Goal: Task Accomplishment & Management: Manage account settings

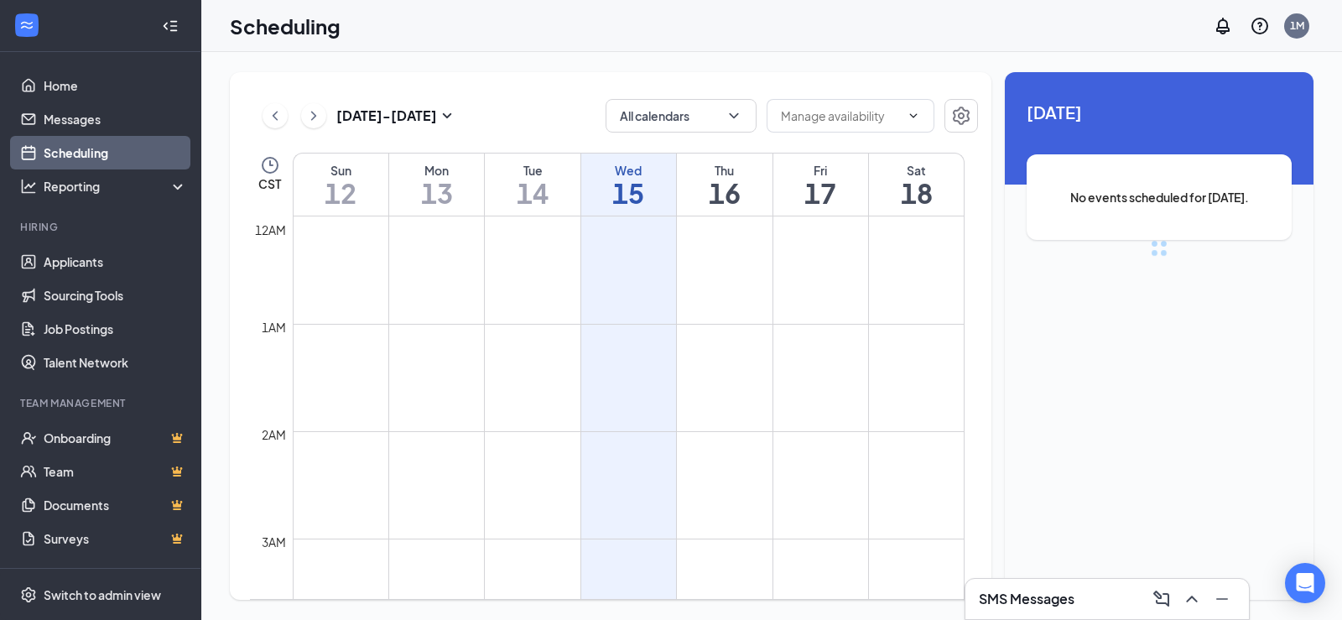
scroll to position [824, 0]
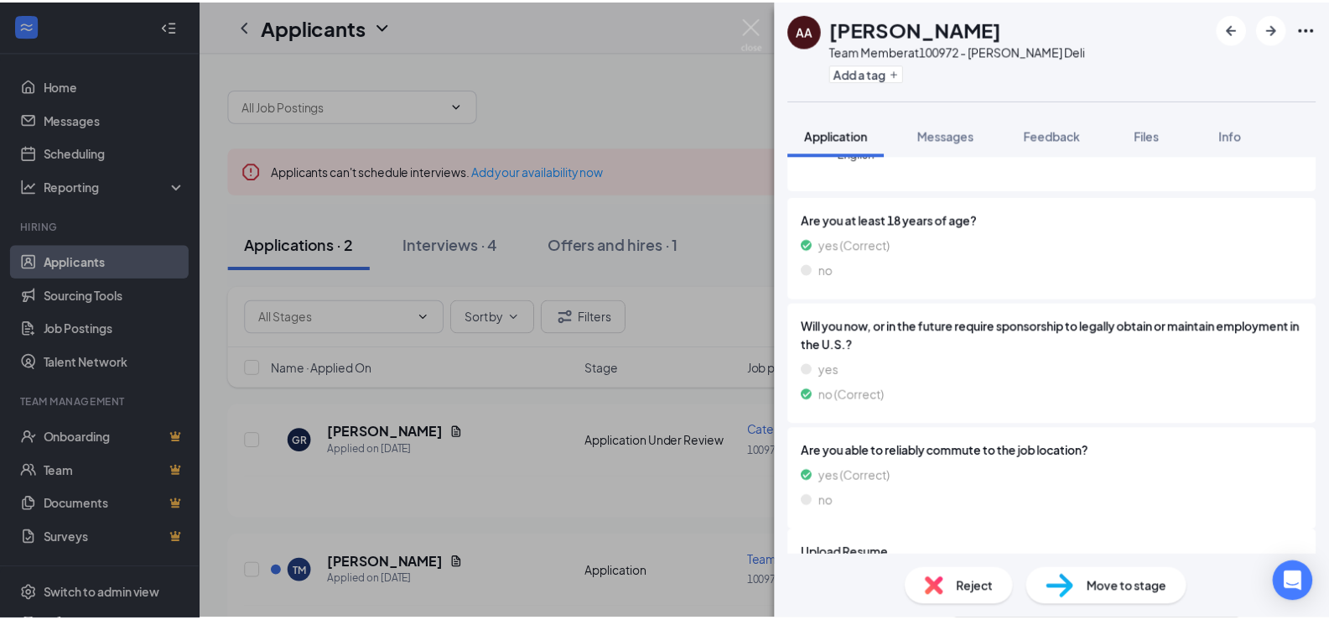
scroll to position [140, 0]
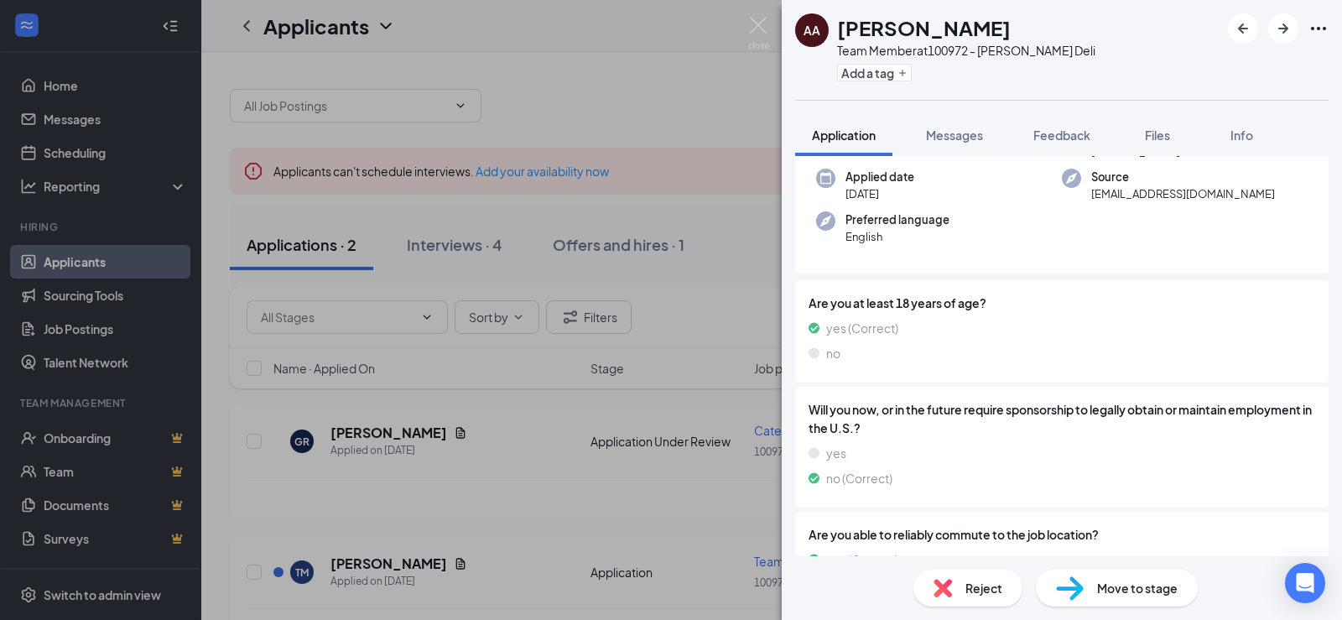
click at [730, 222] on div "AA arika allen Team Member at 100972 - McAlister's Deli Add a tag Application M…" at bounding box center [671, 310] width 1342 height 620
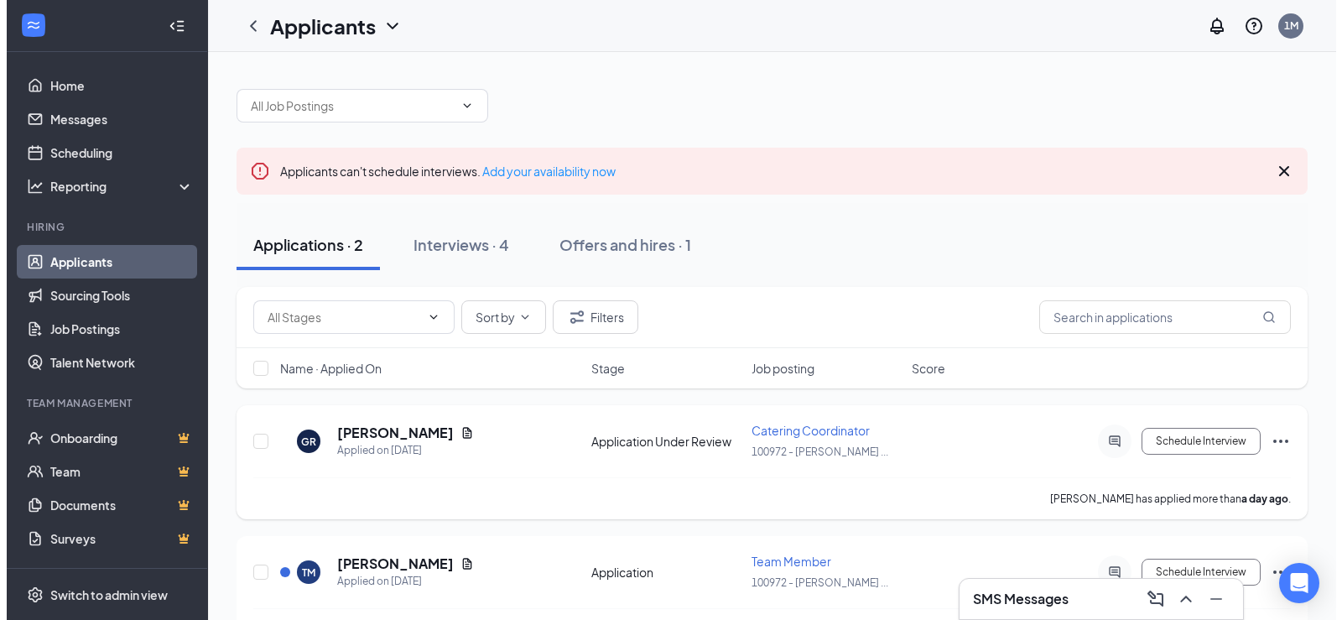
scroll to position [50, 0]
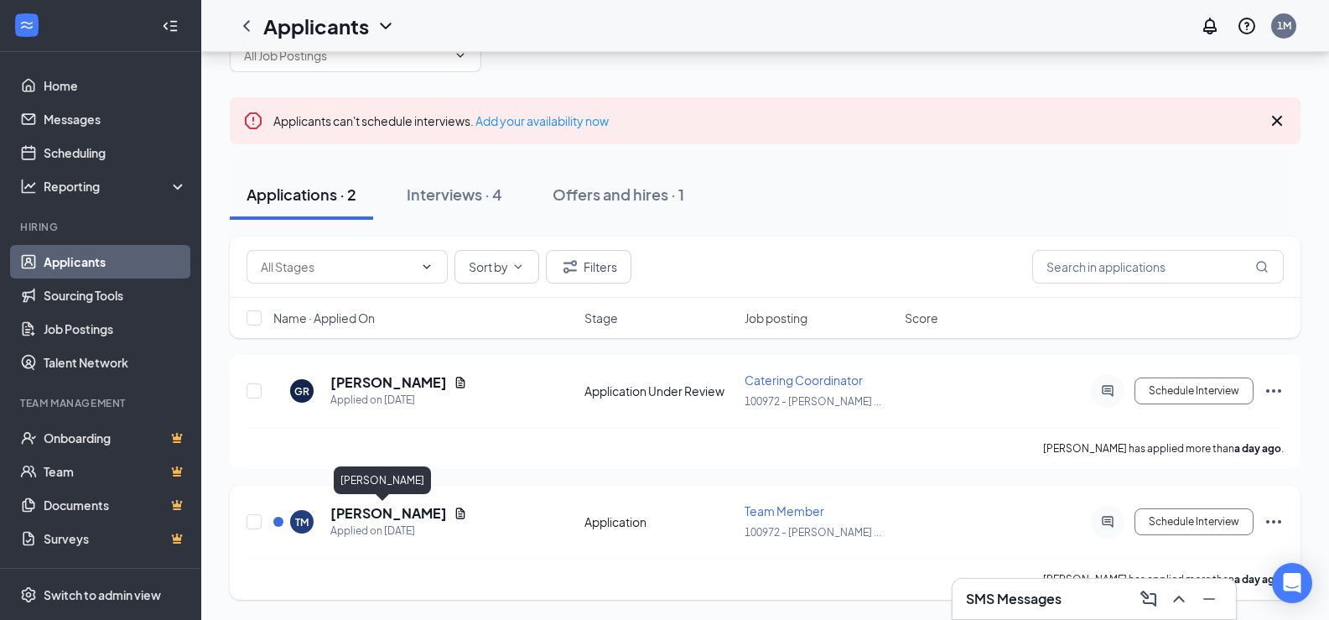
click at [362, 506] on h5 "Tori Molina" at bounding box center [388, 513] width 117 height 18
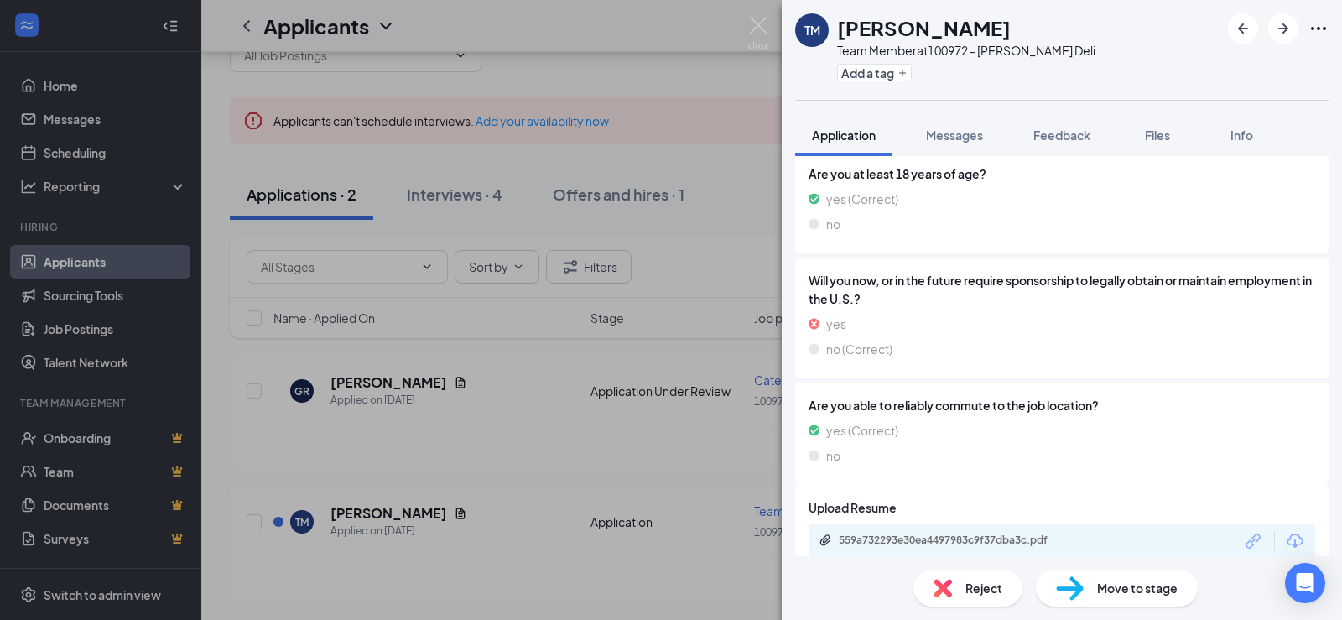
scroll to position [274, 0]
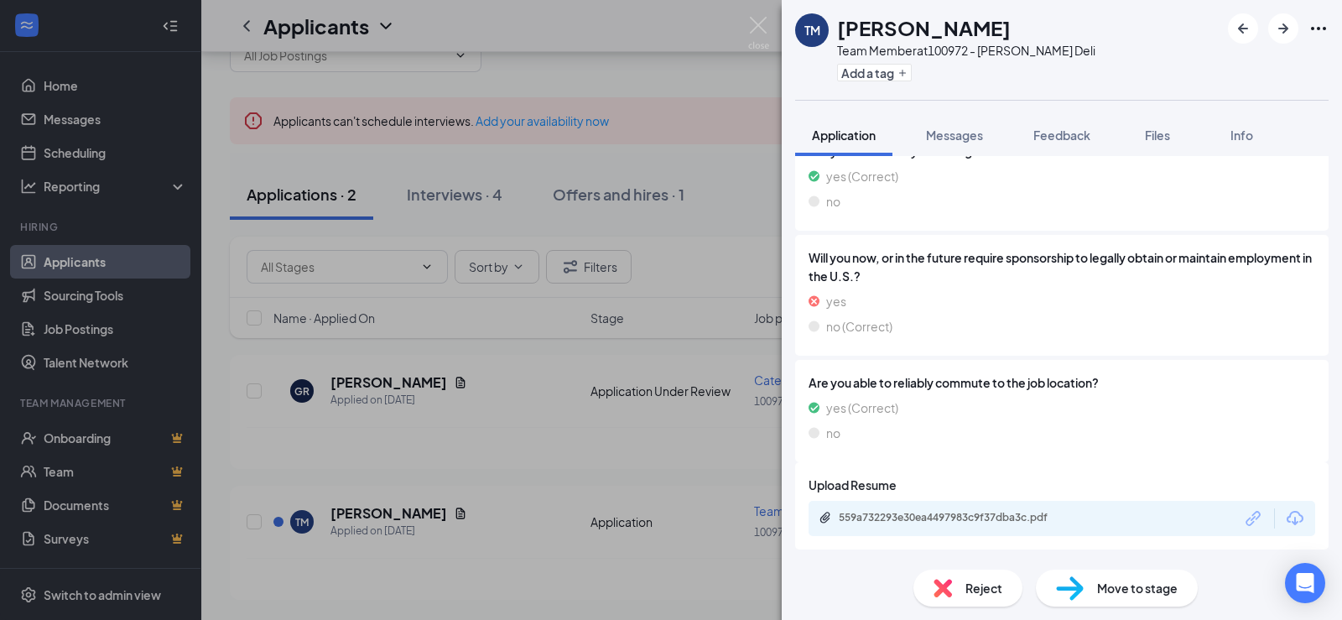
click at [943, 512] on div "559a732293e30ea4497983c9f37dba3c.pdf" at bounding box center [956, 517] width 235 height 13
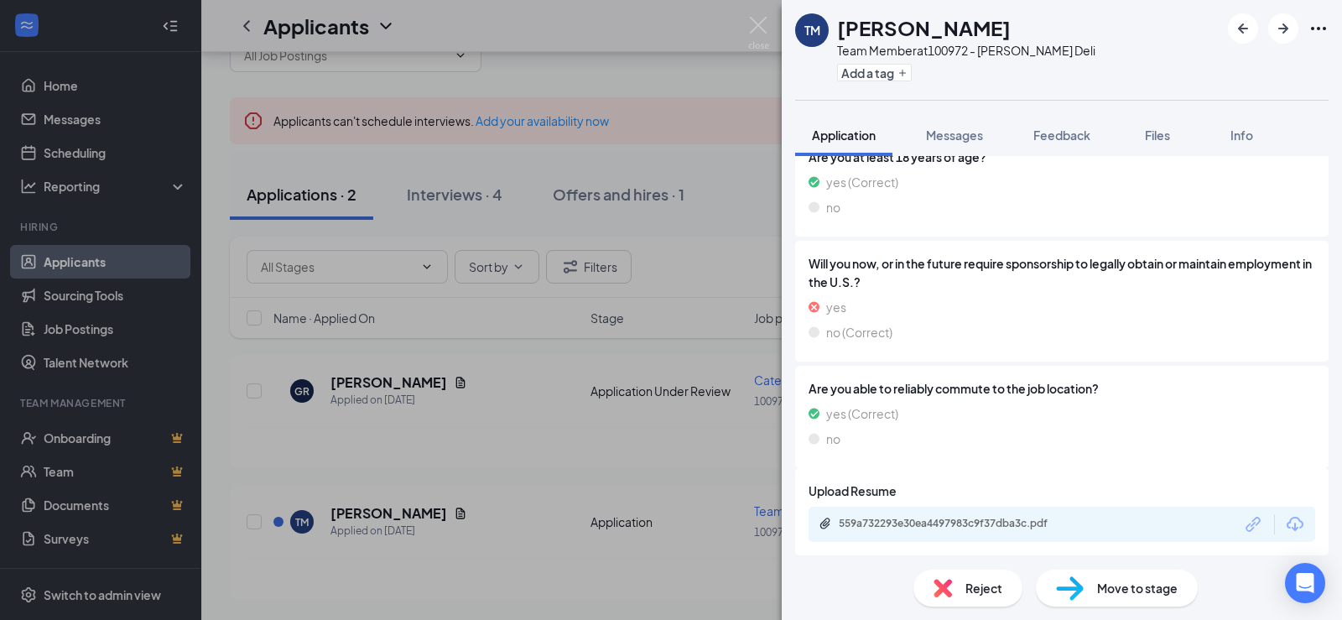
click at [730, 373] on div "TM Tori Molina Team Member at 100972 - McAlister's Deli Add a tag Application M…" at bounding box center [671, 310] width 1342 height 620
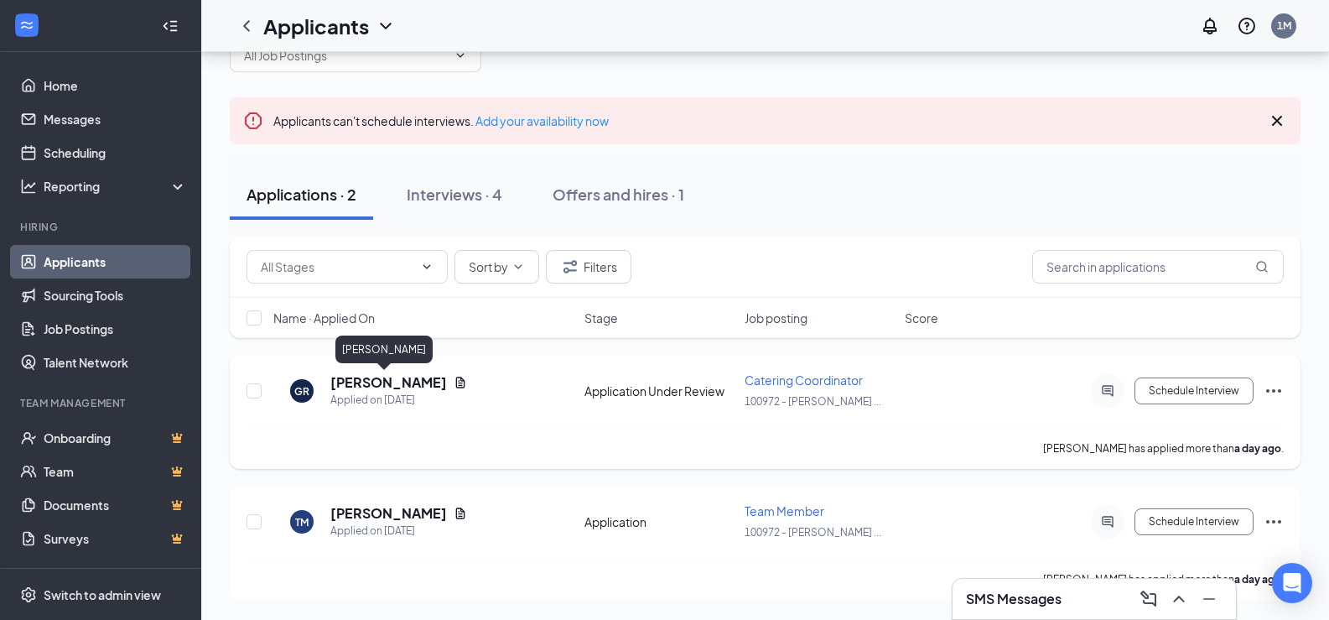
click at [376, 383] on h5 "Gissella Reale" at bounding box center [388, 382] width 117 height 18
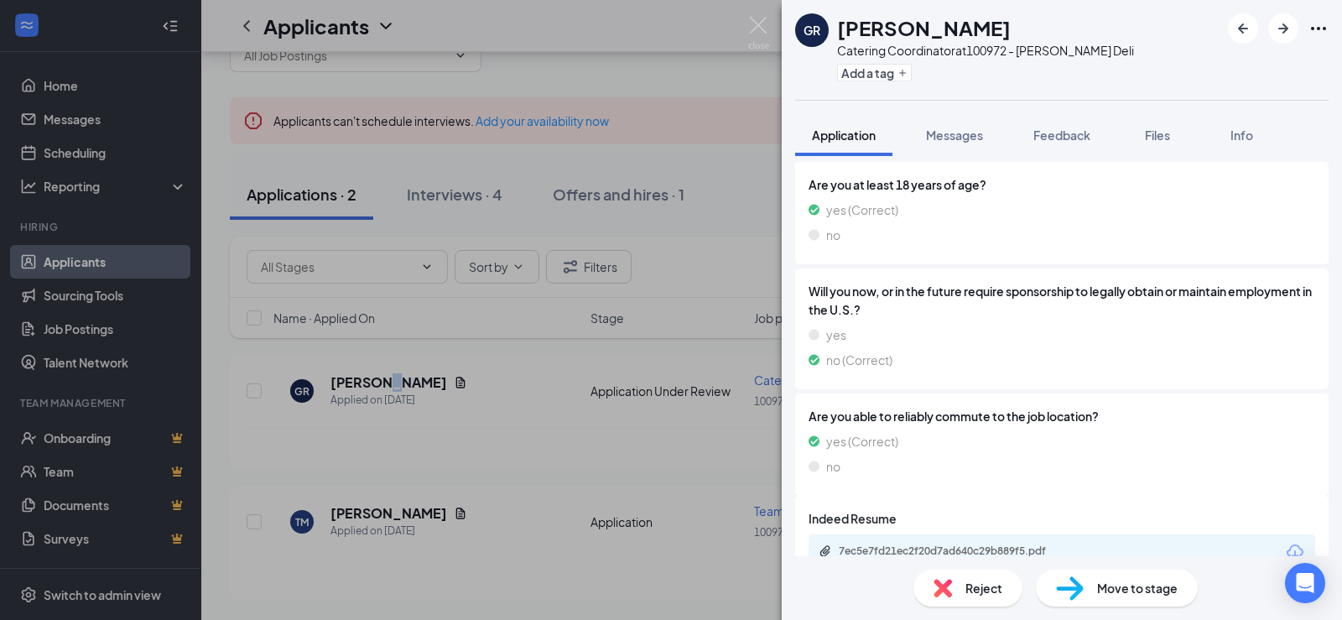
scroll to position [321, 0]
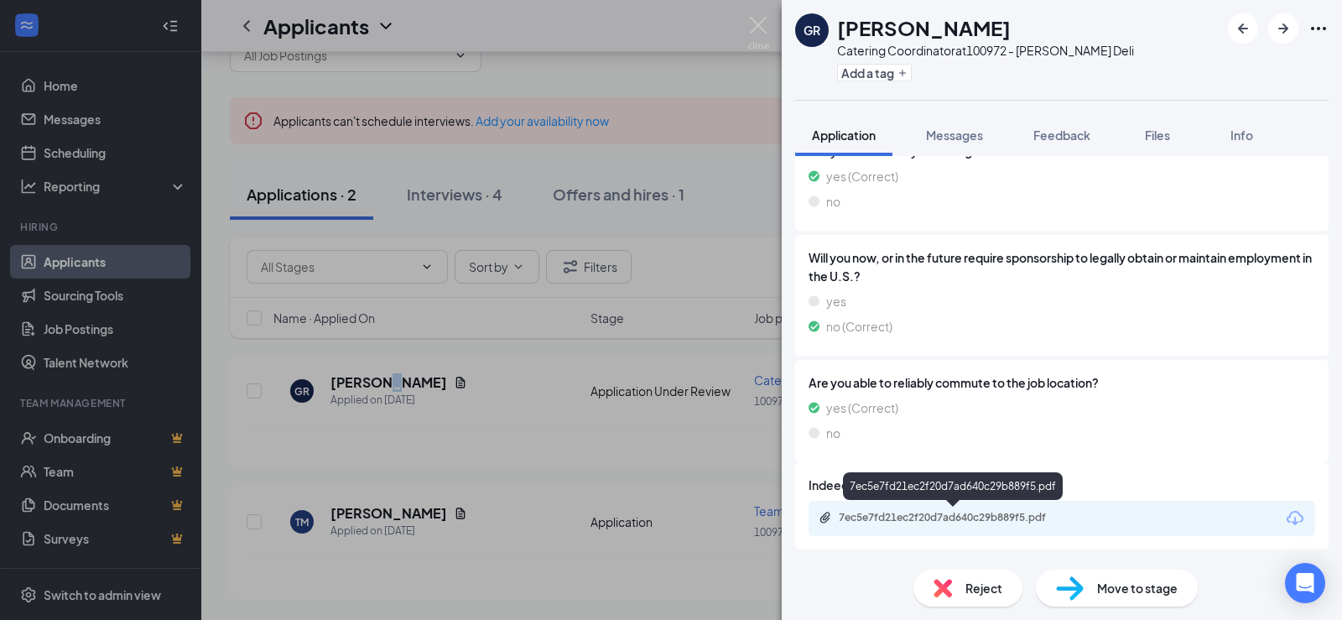
click at [949, 512] on div "7ec5e7fd21ec2f20d7ad640c29b889f5.pdf" at bounding box center [956, 517] width 235 height 13
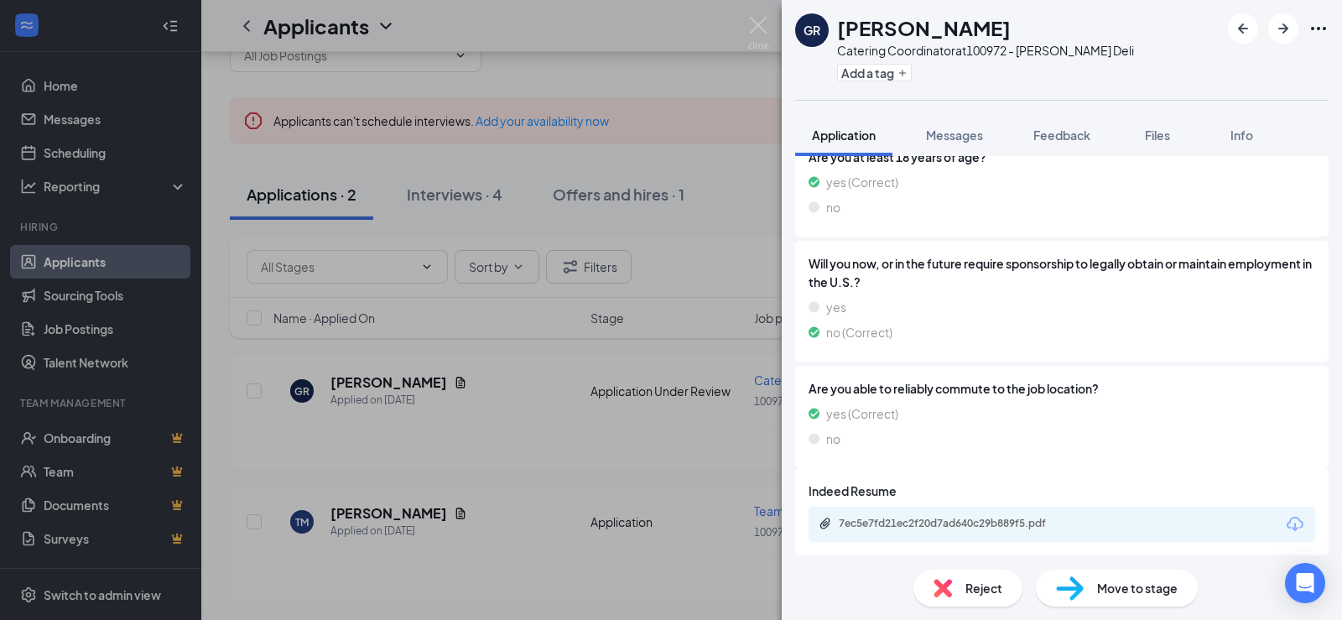
click at [492, 115] on div "GR Gissella Reale Catering Coordinator at 100972 - McAlister's Deli Add a tag A…" at bounding box center [671, 310] width 1342 height 620
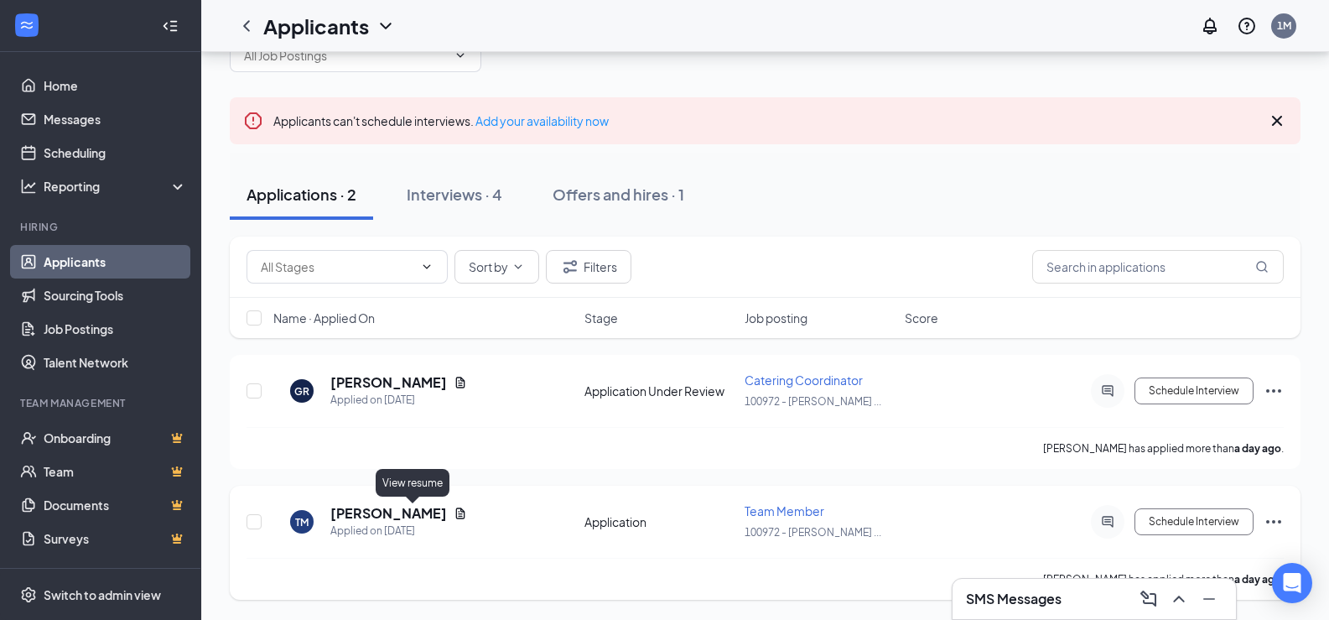
click at [454, 515] on icon "Document" at bounding box center [460, 513] width 13 height 13
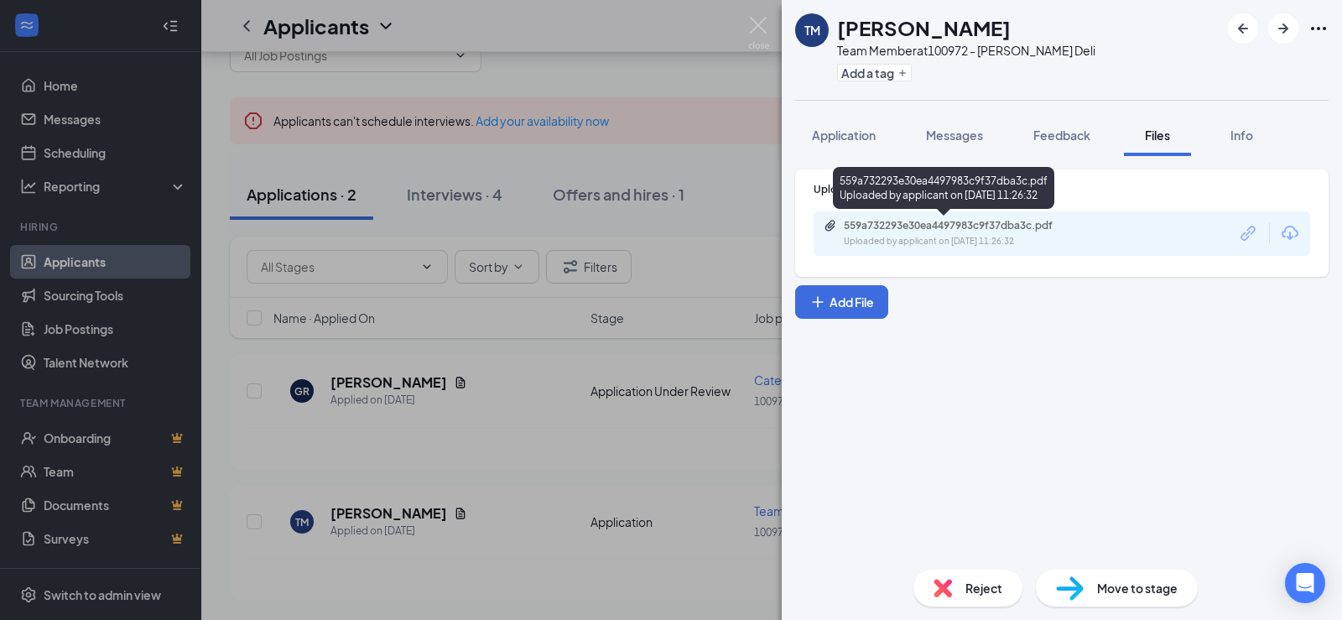
click at [1037, 235] on div "Uploaded by applicant on Oct 14, 2025 at 11:26:32" at bounding box center [970, 241] width 252 height 13
